Goal: Check status

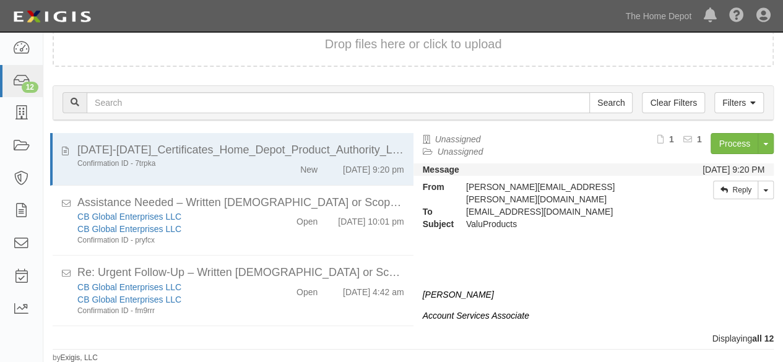
scroll to position [531, 0]
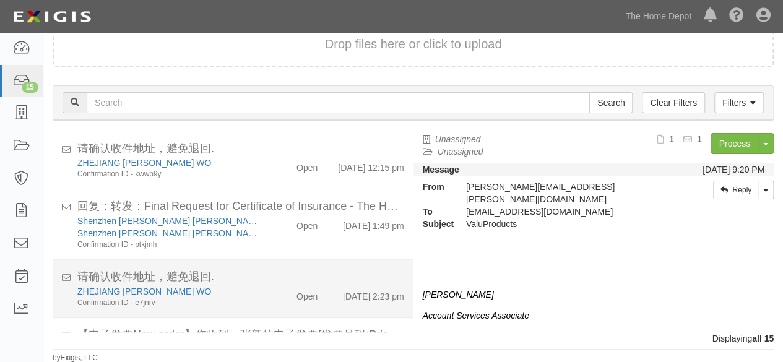
scroll to position [730, 0]
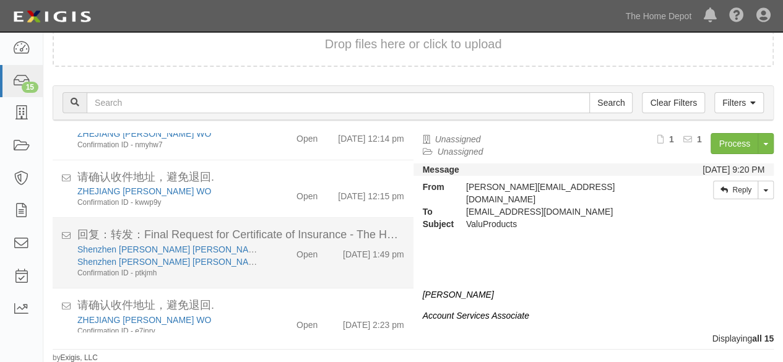
scroll to position [730, 0]
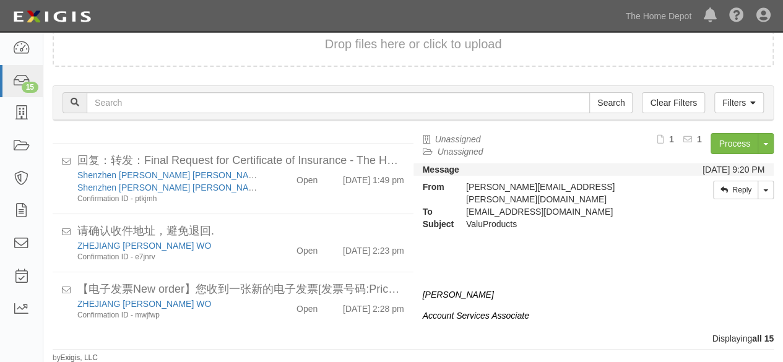
scroll to position [730, 0]
